Goal: Information Seeking & Learning: Learn about a topic

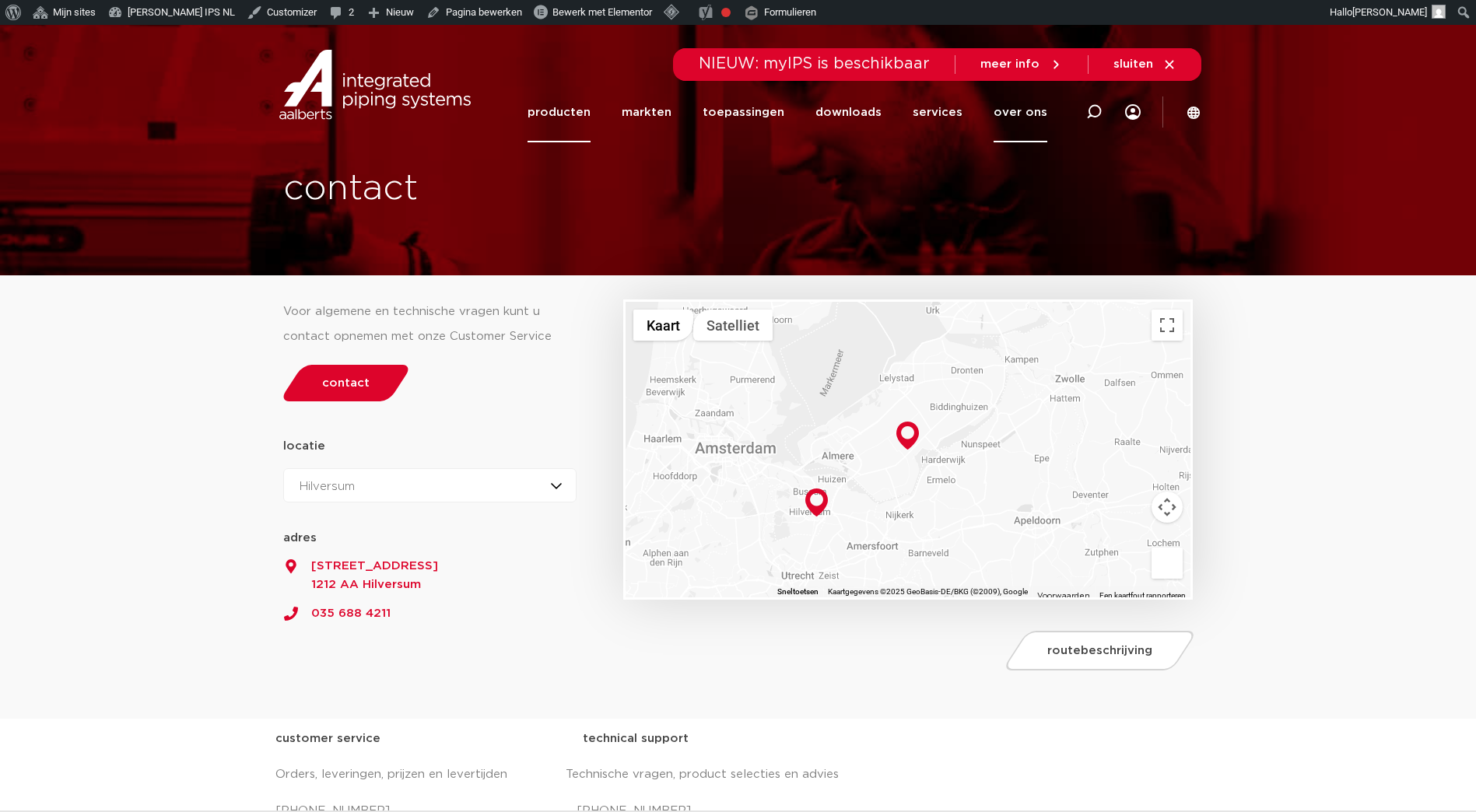
click at [558, 117] on link "producten" at bounding box center [559, 112] width 63 height 60
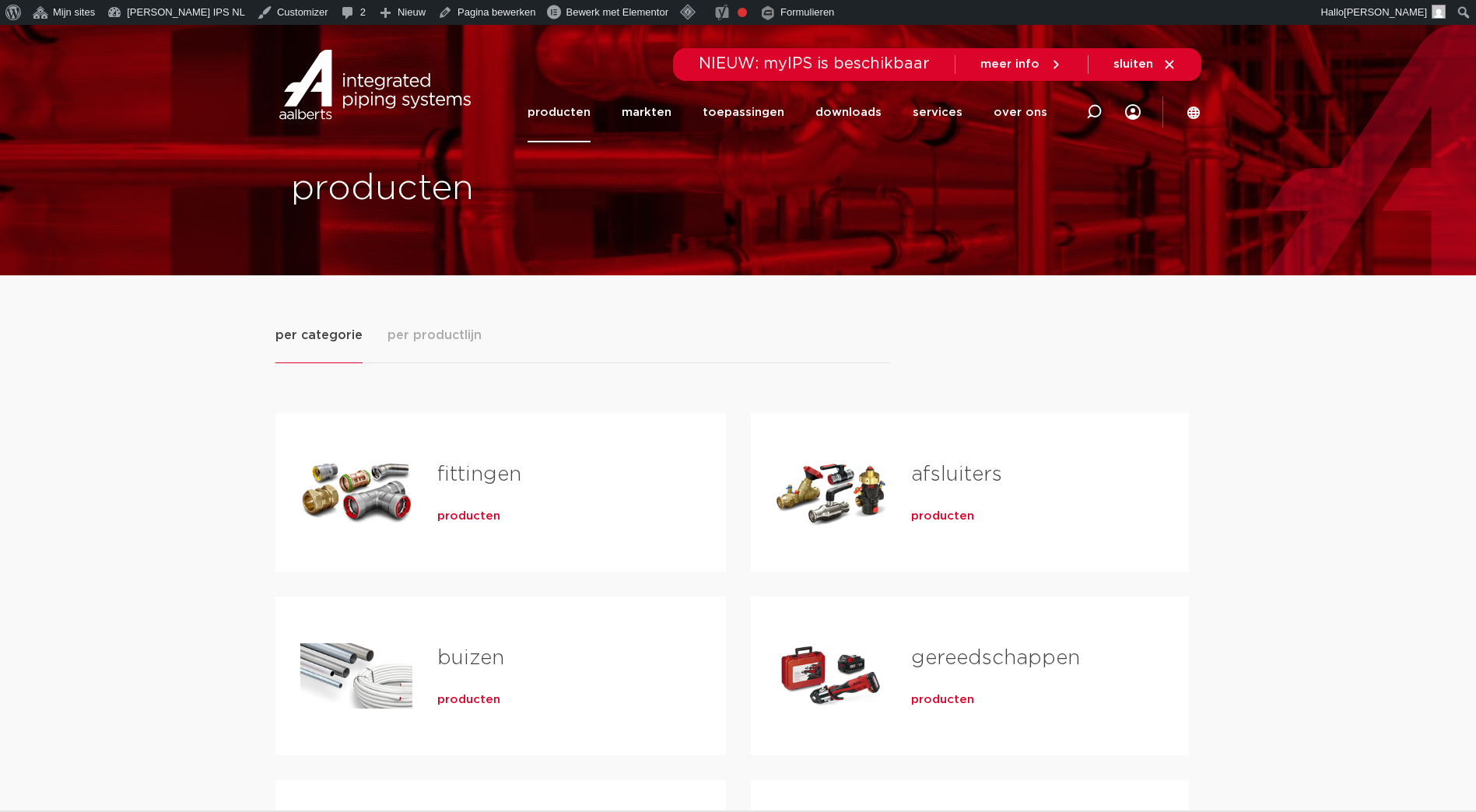
click at [462, 491] on h2 "fittingen" at bounding box center [557, 479] width 239 height 36
click at [436, 333] on span "per productlijn" at bounding box center [434, 335] width 94 height 19
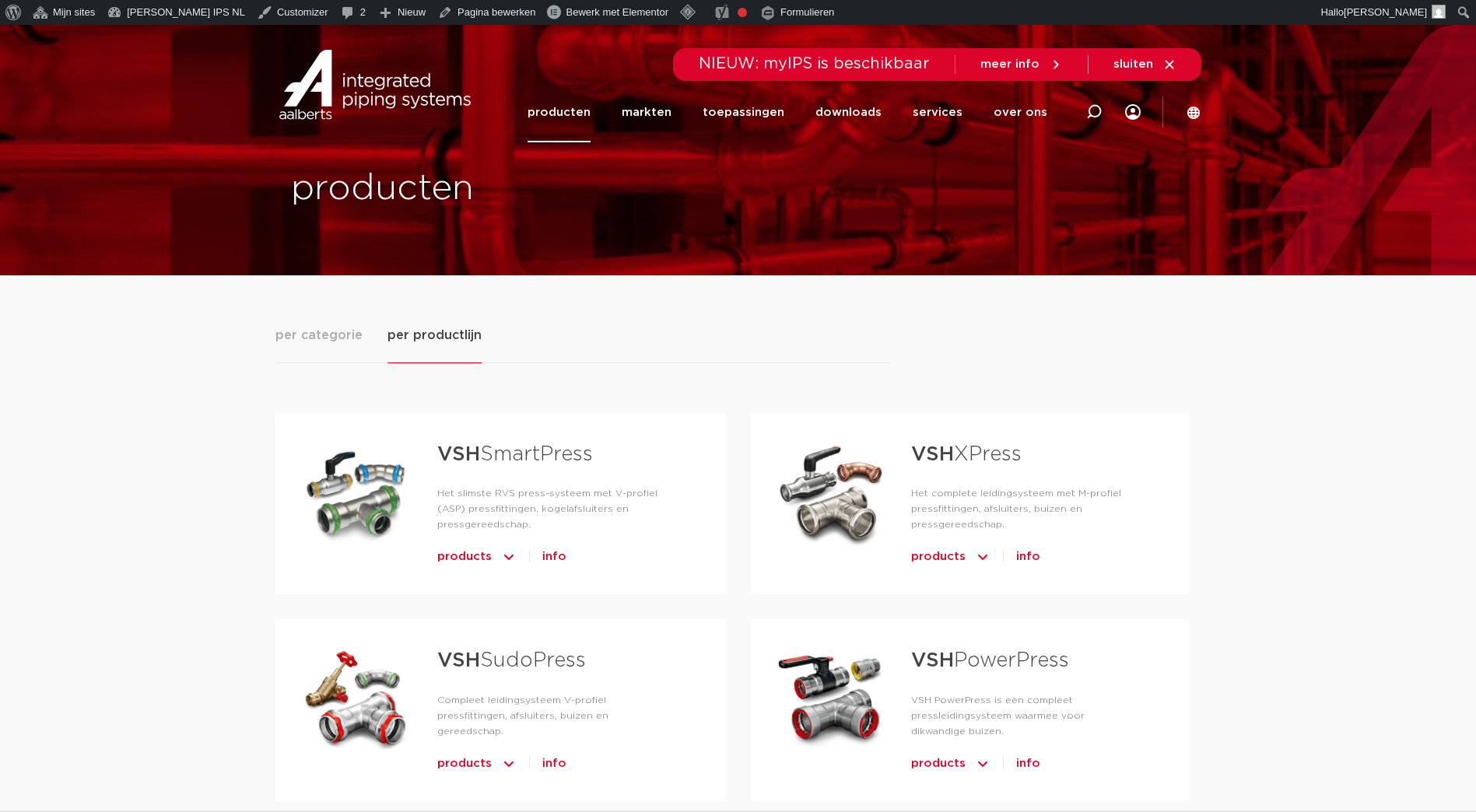
click at [963, 464] on link "VSH XPress" at bounding box center [966, 454] width 110 height 21
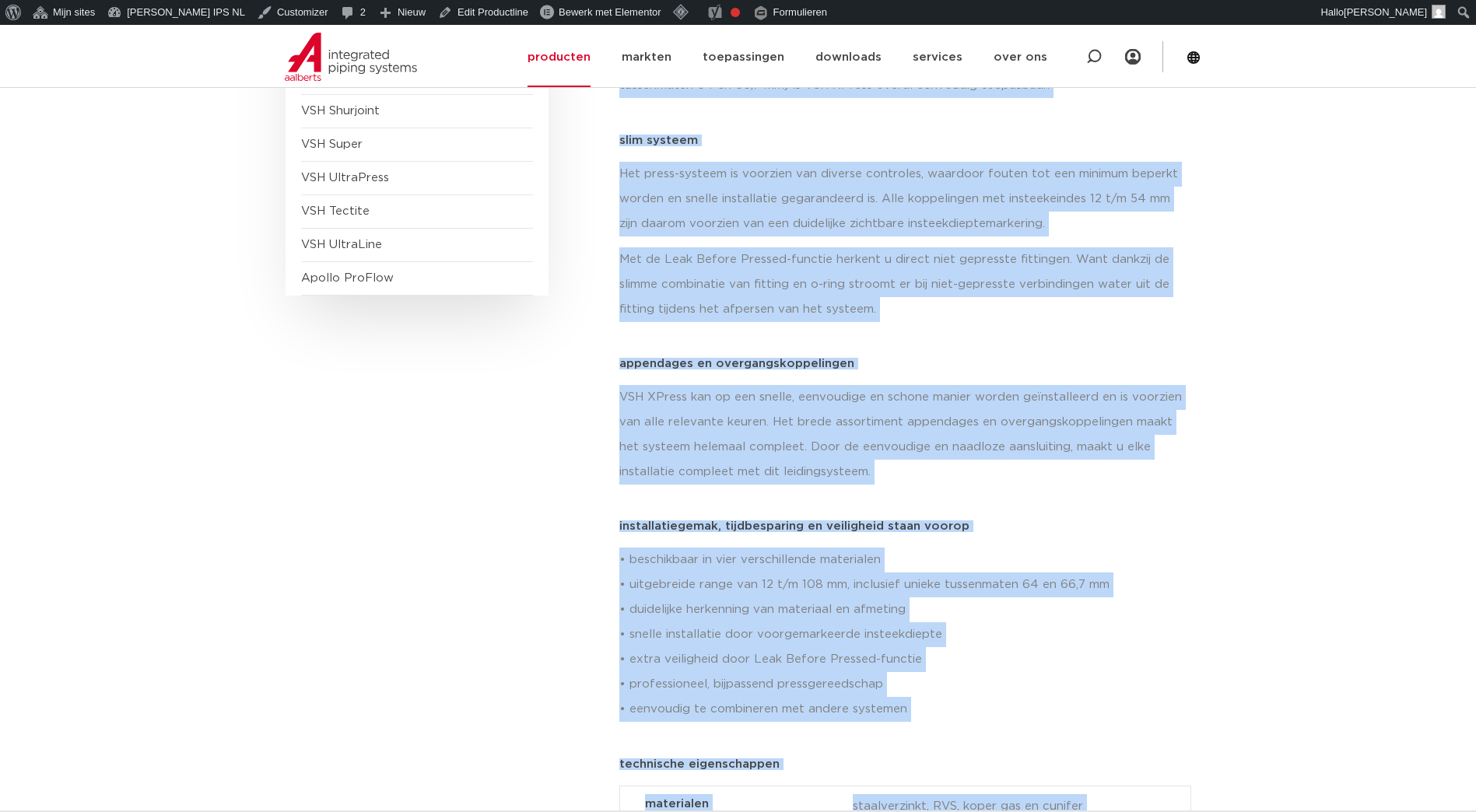
scroll to position [626, 0]
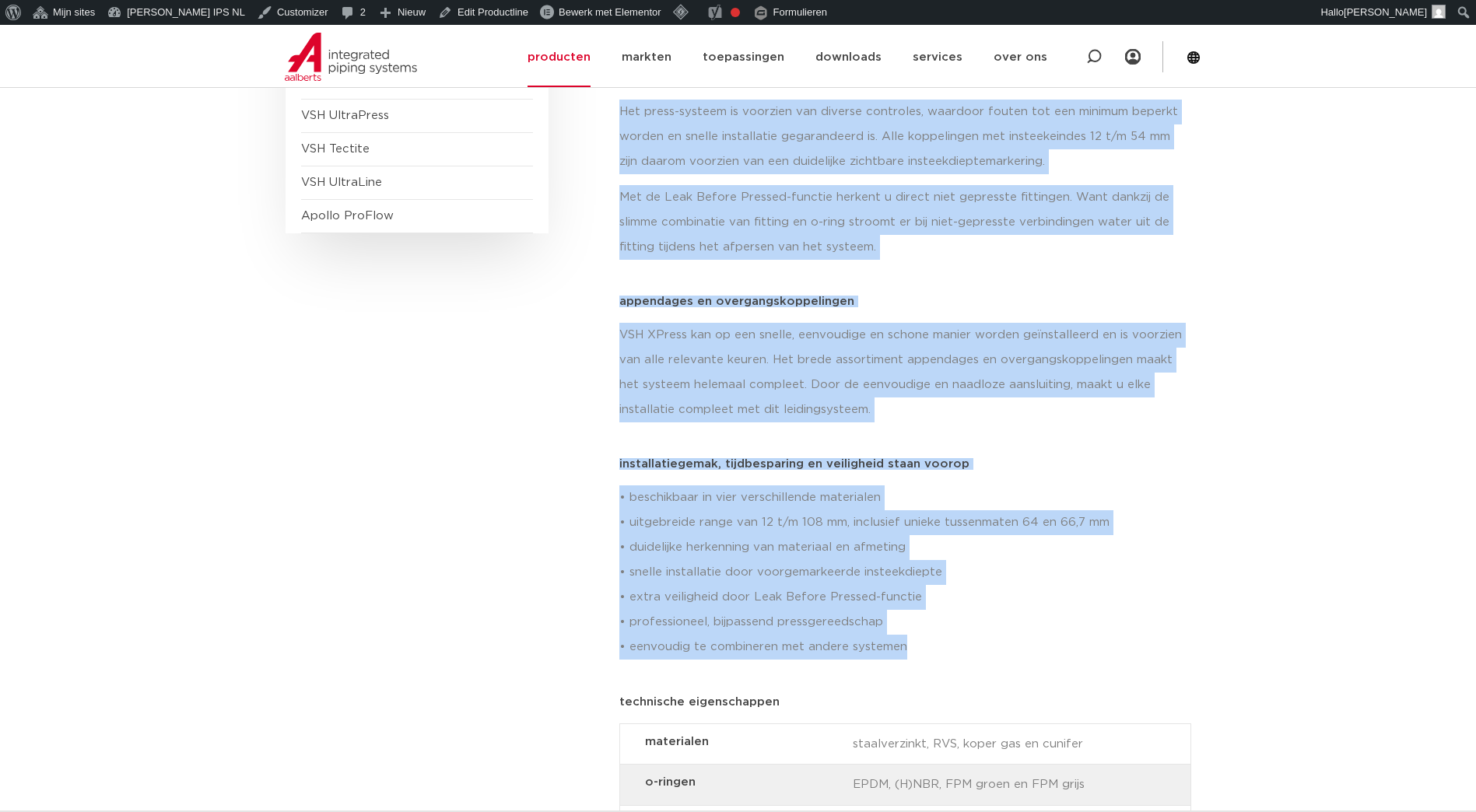
drag, startPoint x: 619, startPoint y: 410, endPoint x: 1071, endPoint y: 641, distance: 507.6
copy div "Het complete M-profiel leidingsysteem VSH XPress is een compleet leidingsysteem…"
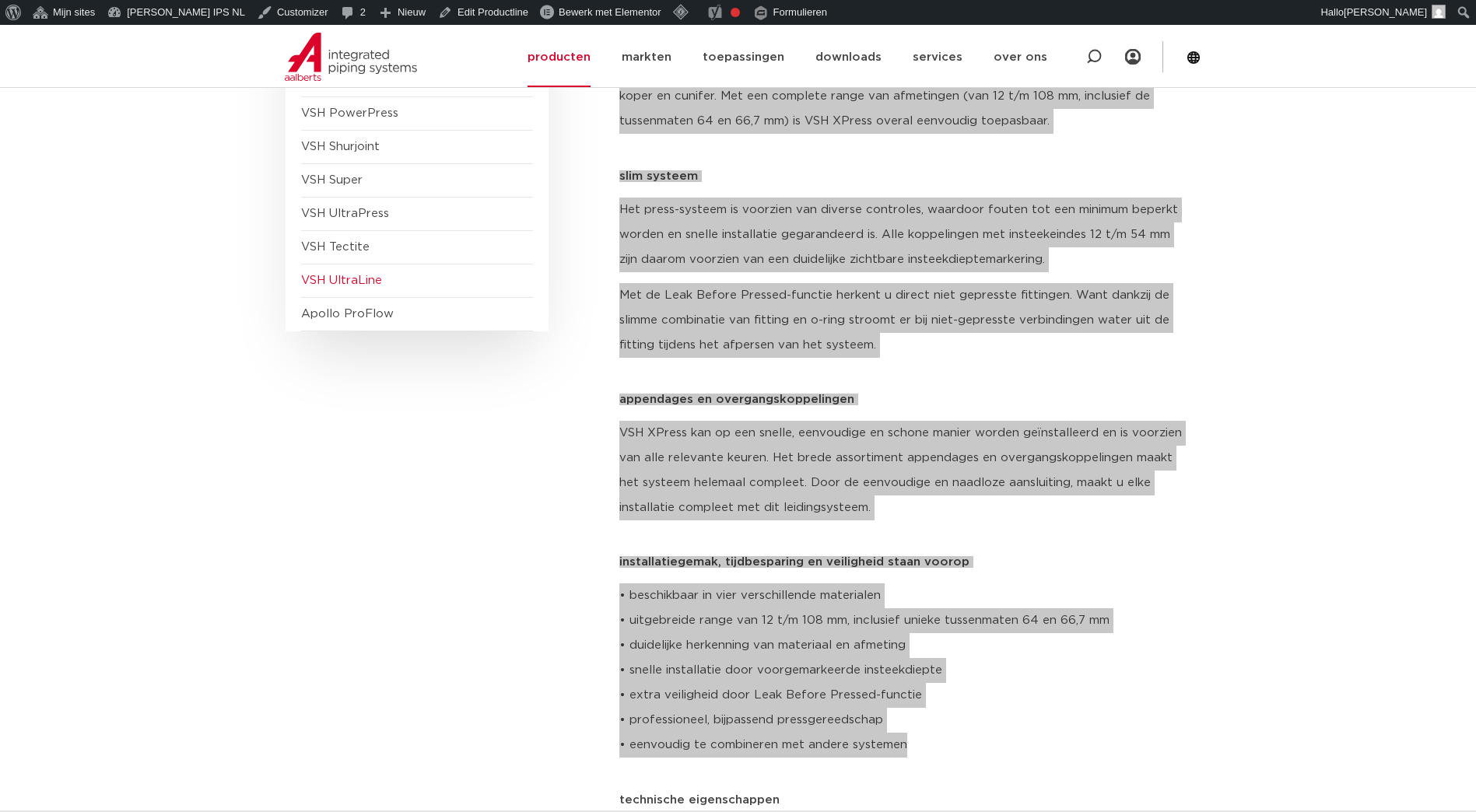
scroll to position [497, 0]
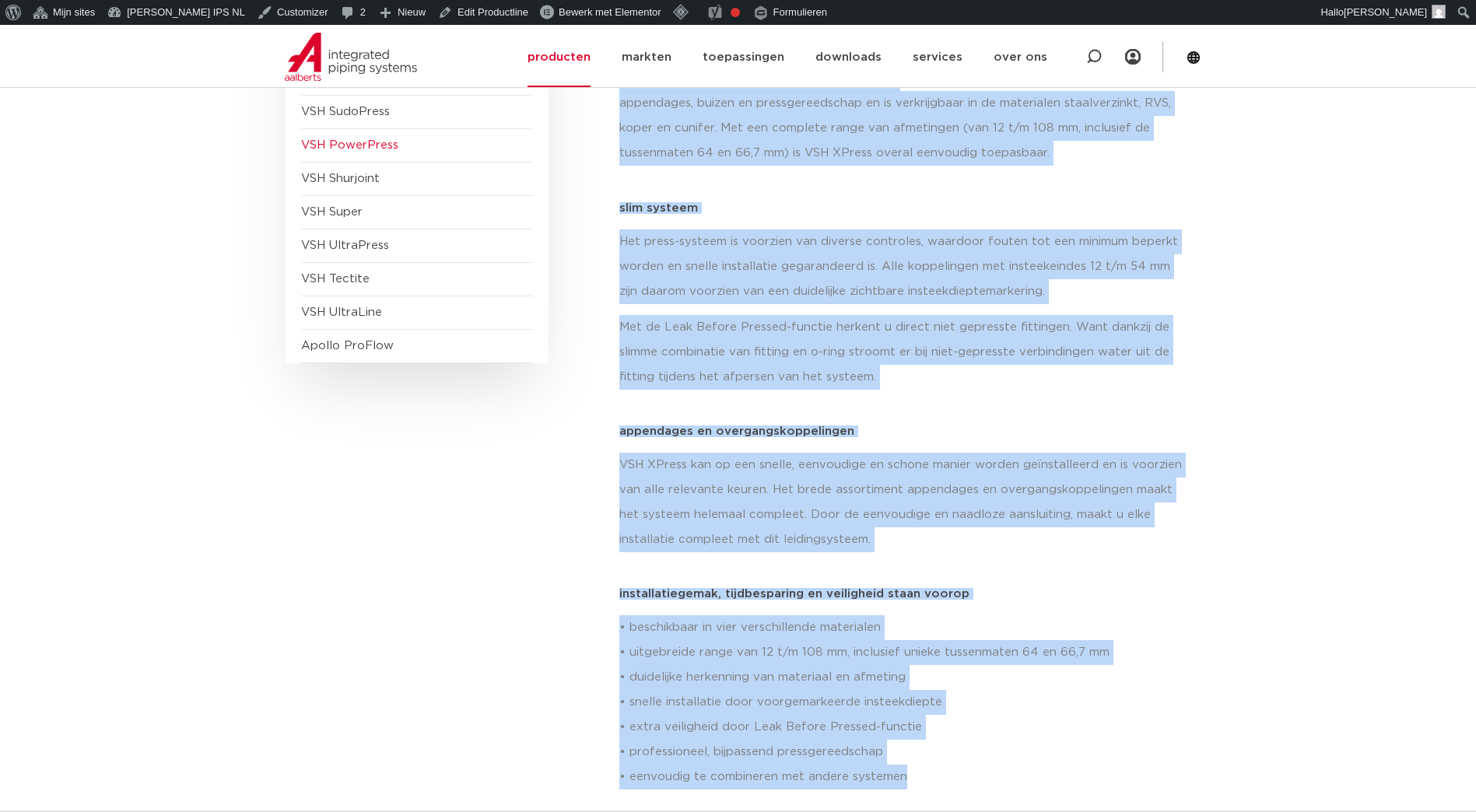
click at [373, 143] on span "VSH PowerPress" at bounding box center [350, 144] width 97 height 12
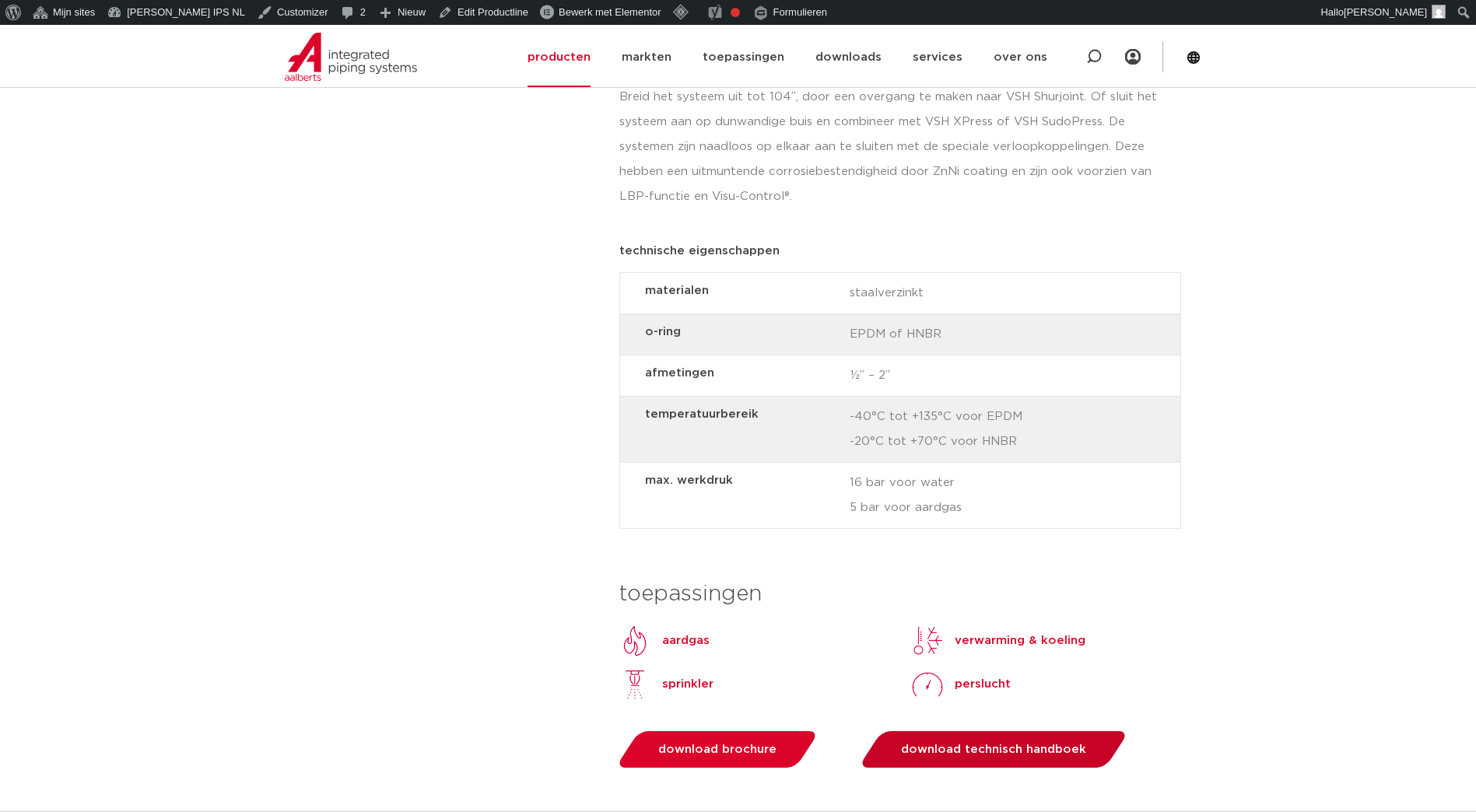
scroll to position [1202, 0]
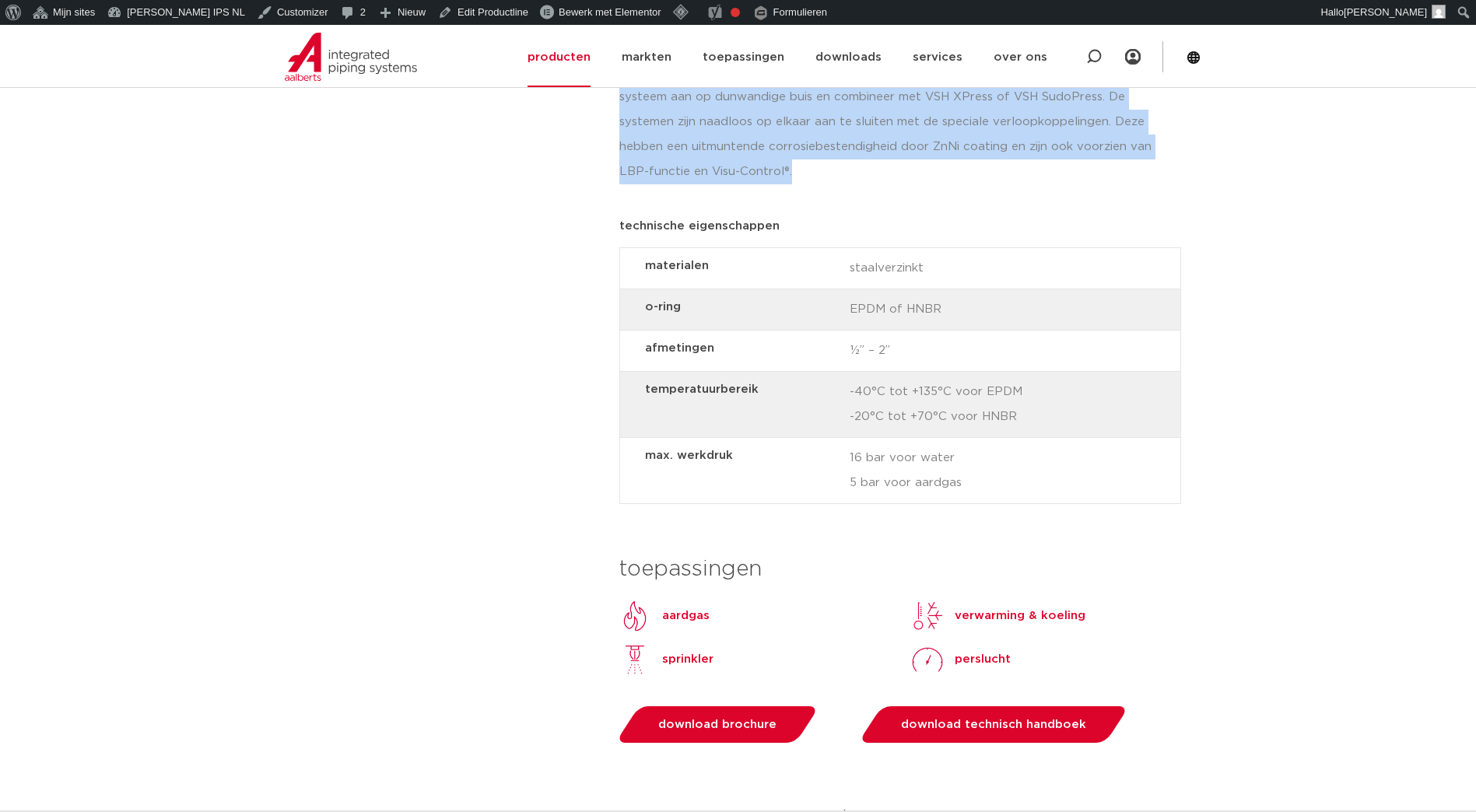
drag, startPoint x: 622, startPoint y: 408, endPoint x: 981, endPoint y: 191, distance: 419.5
click at [981, 191] on div "alle productlijnen VSH PowerPress wereldwijd het meest complete dikwandige pres…" at bounding box center [905, 192] width 592 height 2240
copy div "wereldwijd het meest complete dikwandige press-systeem VSH PowerPress® is een c…"
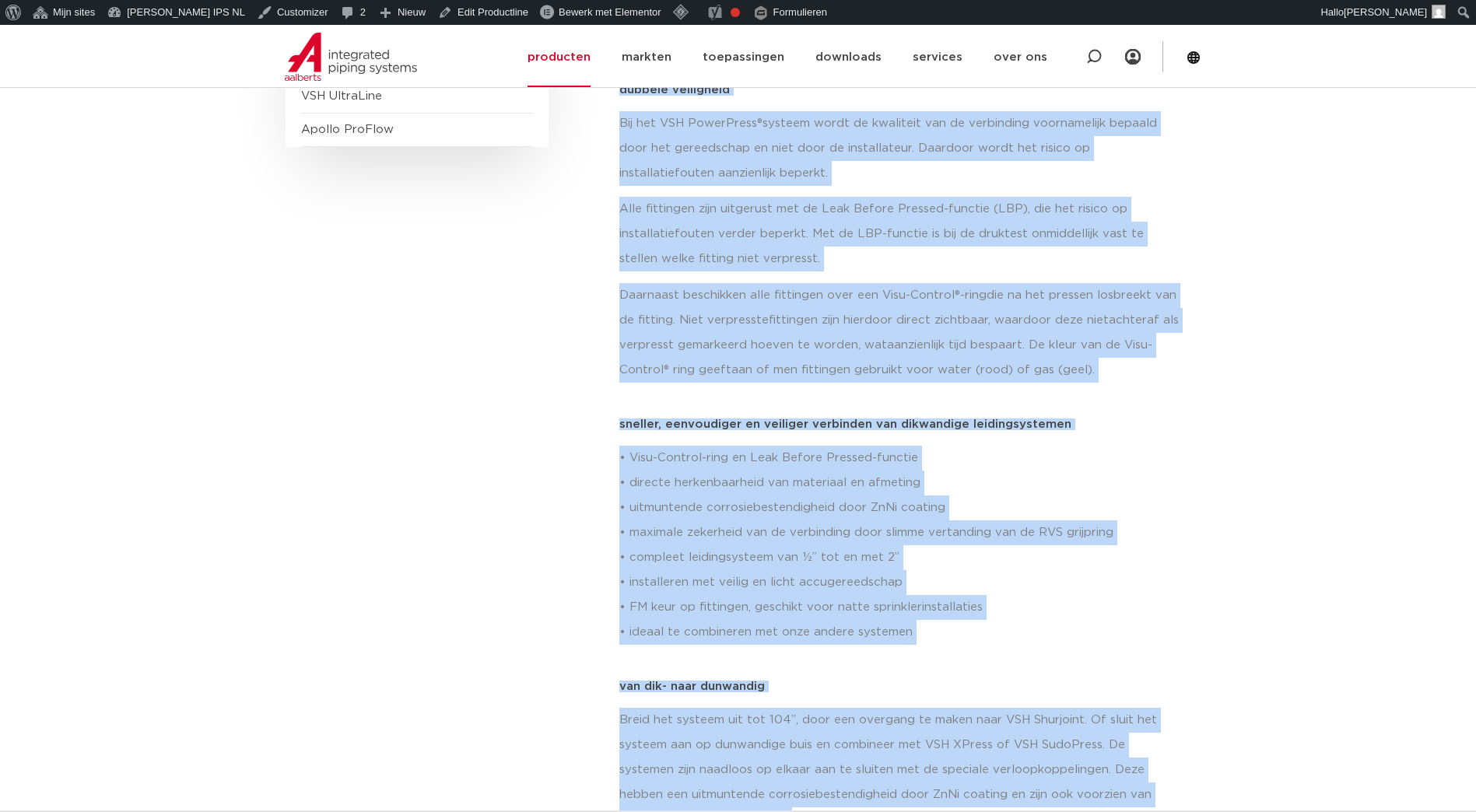
scroll to position [425, 0]
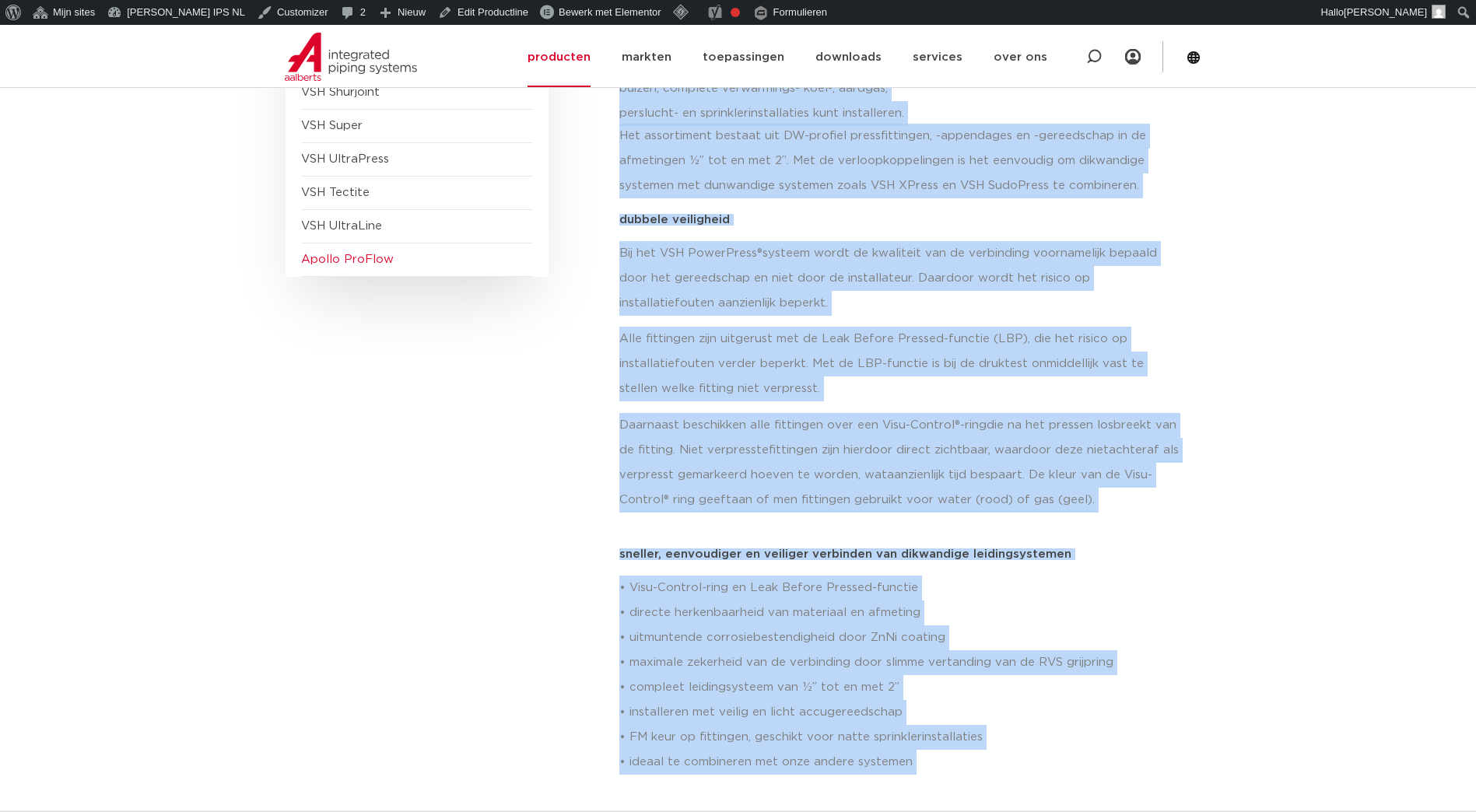
click at [338, 256] on span "Apollo ProFlow" at bounding box center [347, 259] width 92 height 12
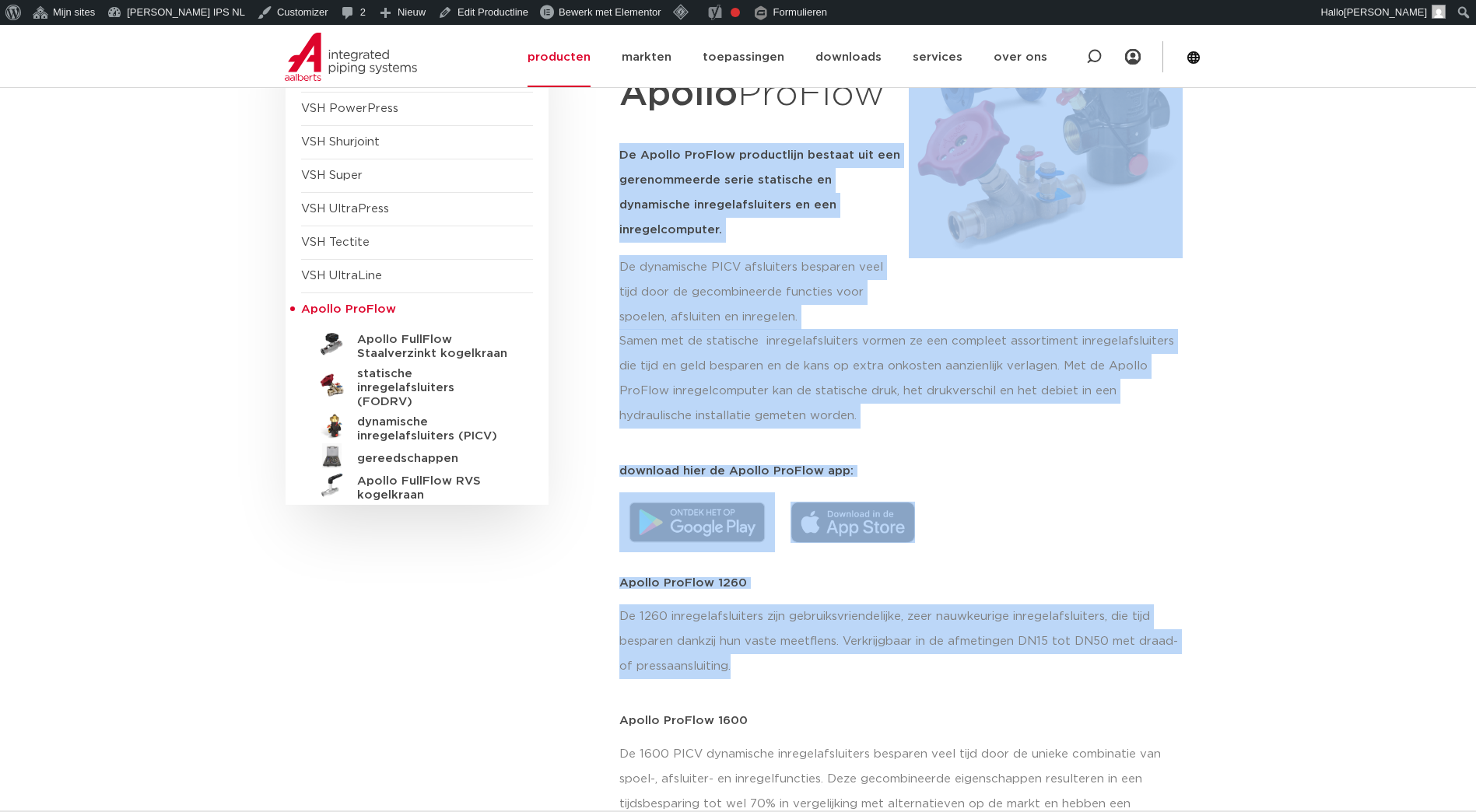
drag, startPoint x: 622, startPoint y: 151, endPoint x: 765, endPoint y: 636, distance: 505.6
copy div "De Apollo ProFlow productlijn bestaat uit een gerenommeerde serie statische en …"
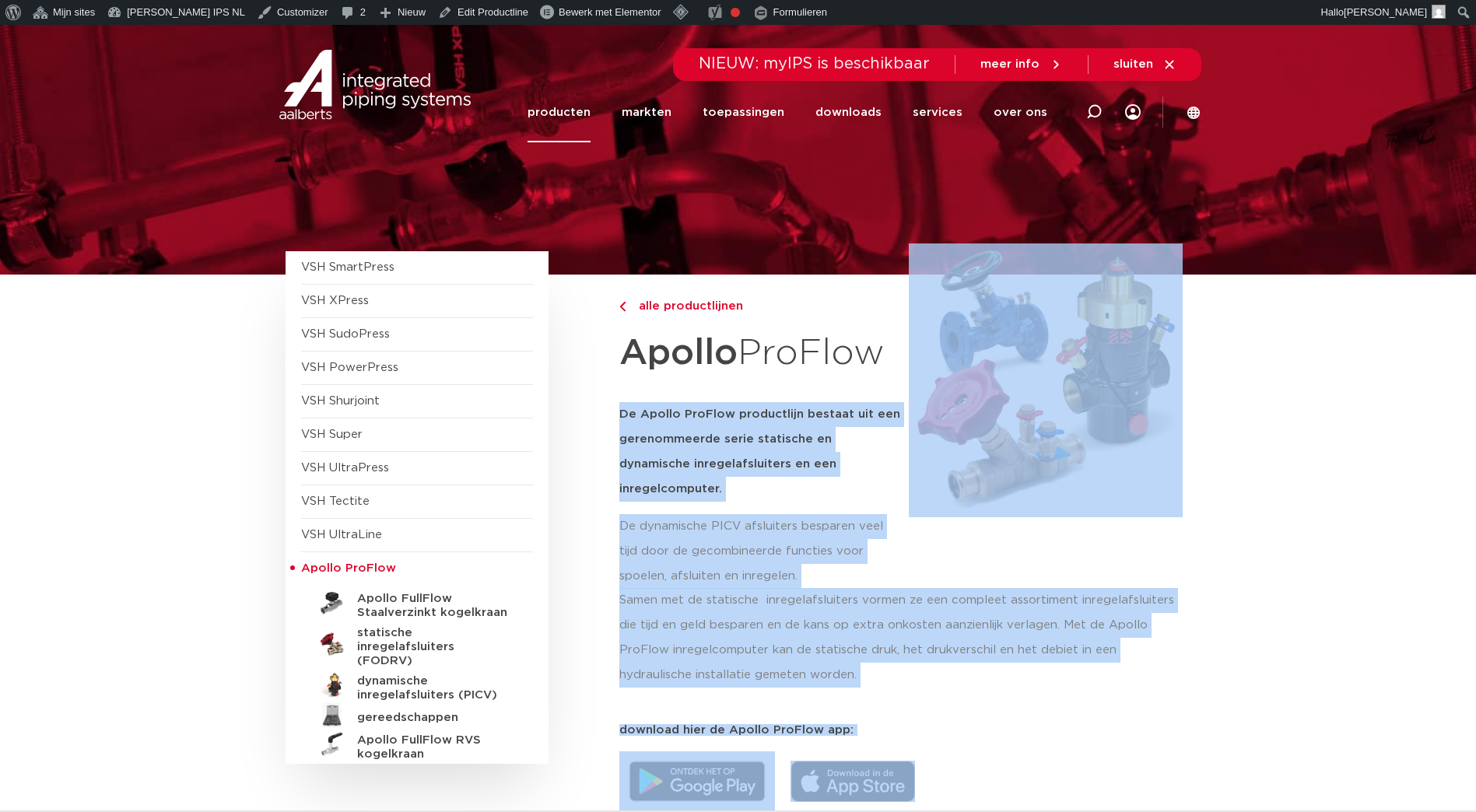
click at [571, 108] on link "producten" at bounding box center [559, 112] width 63 height 60
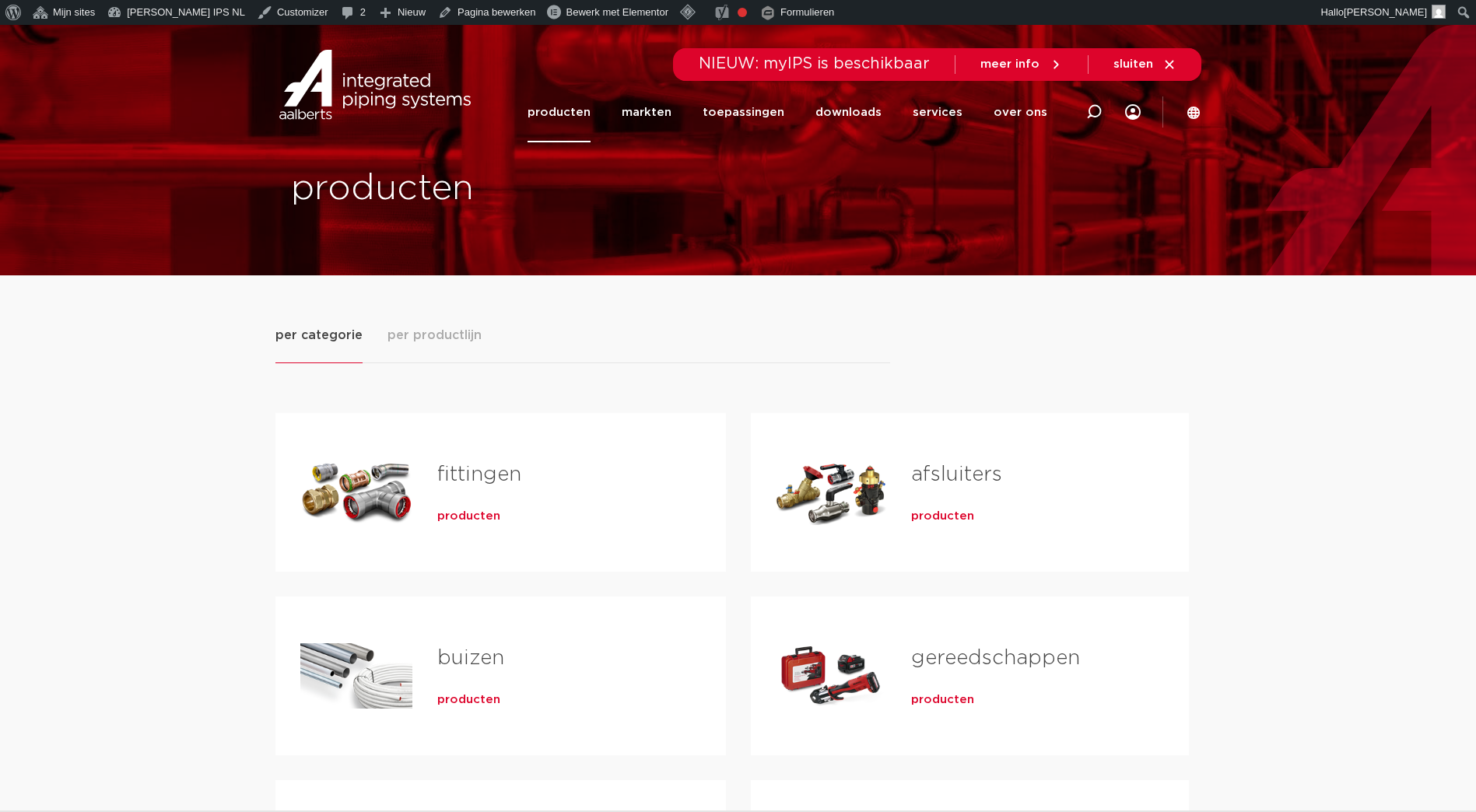
click at [956, 484] on link "afsluiters" at bounding box center [957, 474] width 91 height 21
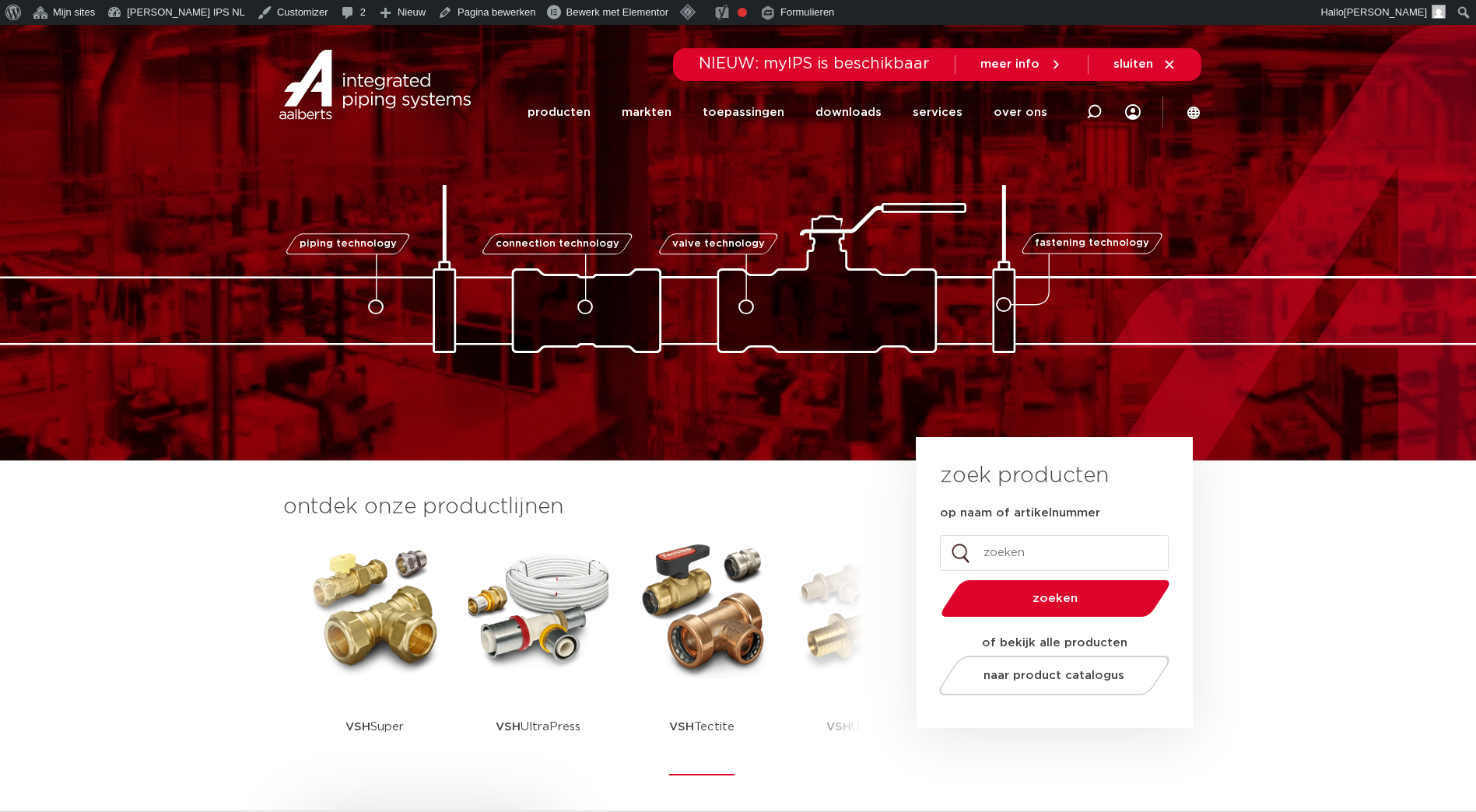
click at [714, 661] on img at bounding box center [702, 608] width 140 height 140
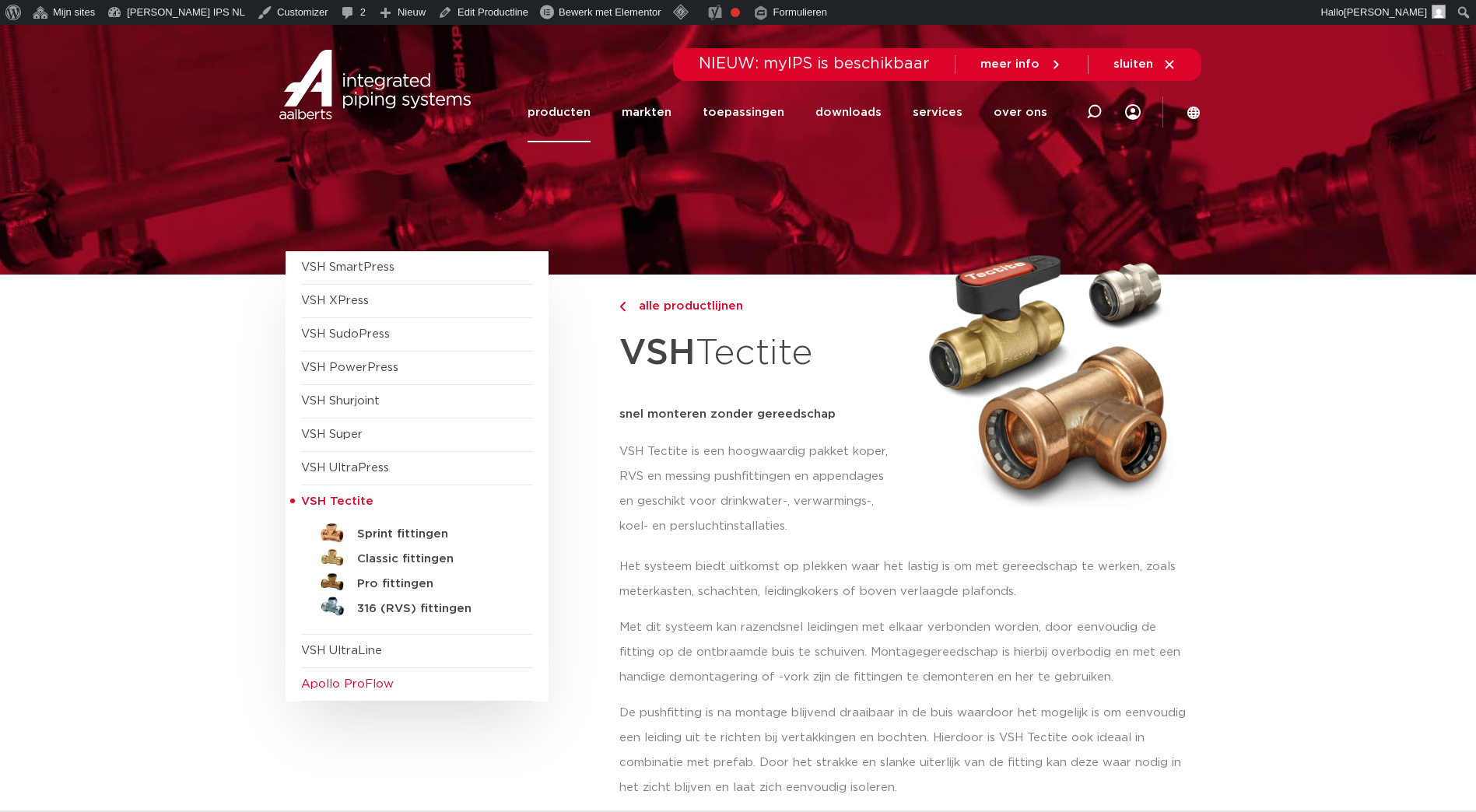
click at [352, 687] on span "Apollo ProFlow" at bounding box center [347, 684] width 92 height 12
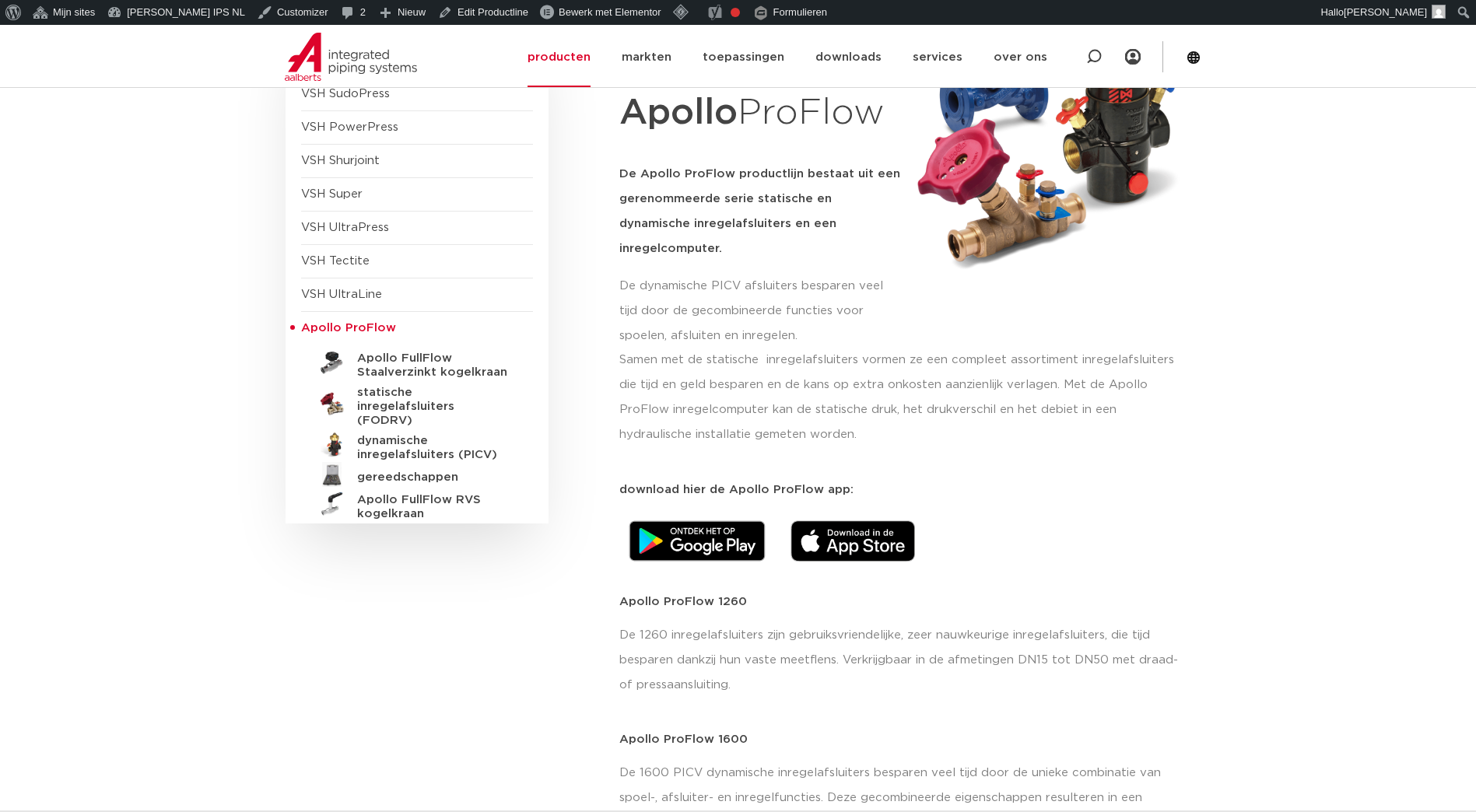
scroll to position [259, 0]
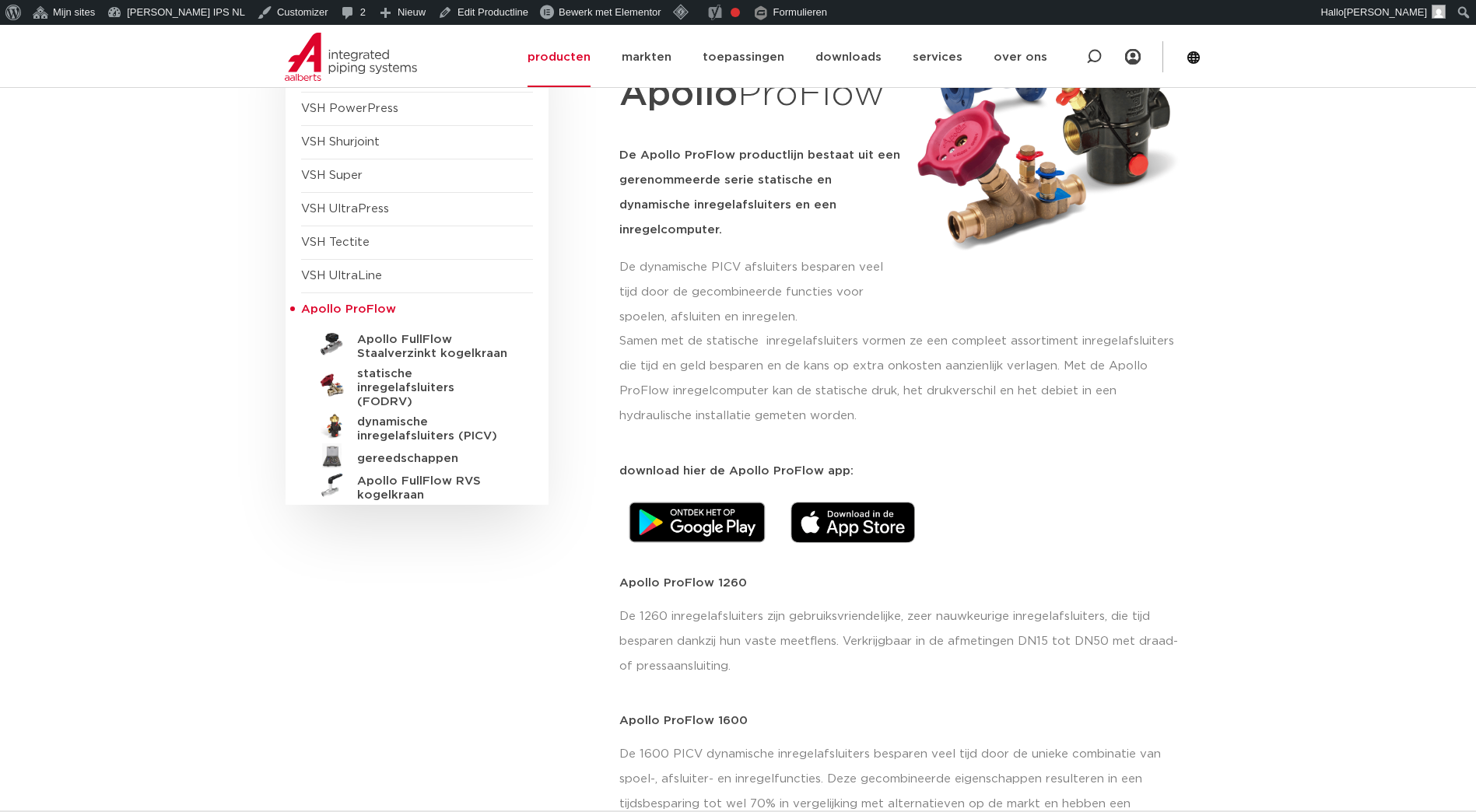
click at [704, 496] on img at bounding box center [698, 522] width 156 height 60
click at [861, 502] on img at bounding box center [853, 523] width 125 height 42
